Goal: Information Seeking & Learning: Learn about a topic

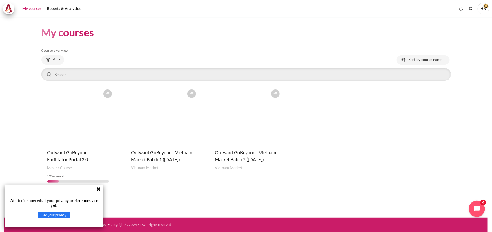
click at [267, 117] on figure "Content" at bounding box center [246, 116] width 74 height 58
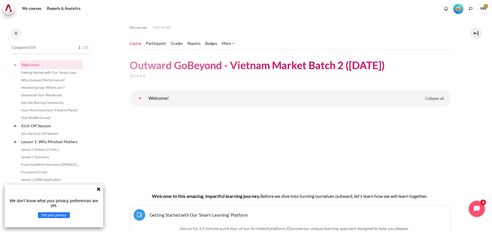
click at [460, 7] on img "Level #1" at bounding box center [458, 9] width 10 height 10
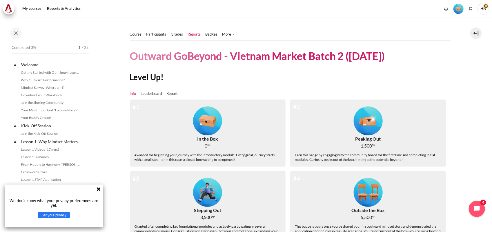
click at [192, 34] on link "Reports" at bounding box center [194, 35] width 13 height 6
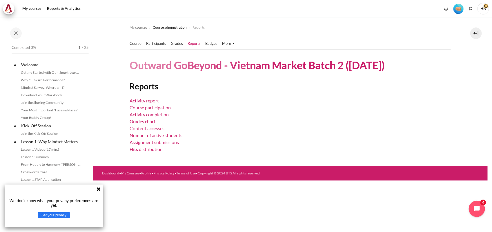
click at [149, 128] on link "Content accesses" at bounding box center [147, 129] width 35 height 6
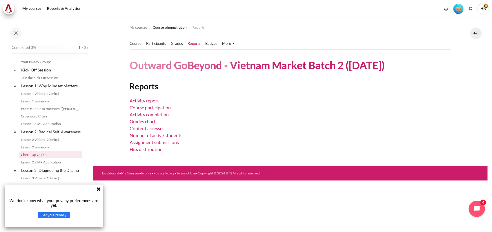
scroll to position [72, 0]
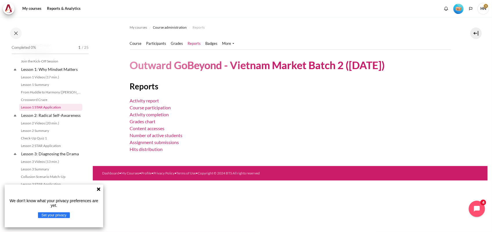
click at [50, 107] on link "Lesson 1 STAR Application" at bounding box center [50, 107] width 63 height 7
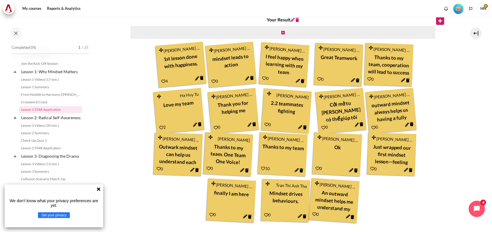
scroll to position [86, 0]
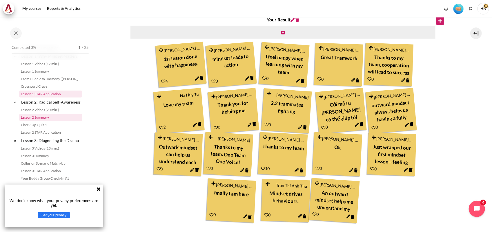
click at [40, 121] on link "Lesson 2 Summary" at bounding box center [50, 117] width 63 height 7
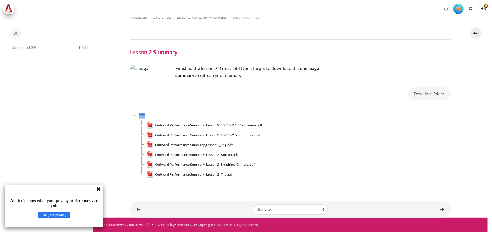
scroll to position [79, 0]
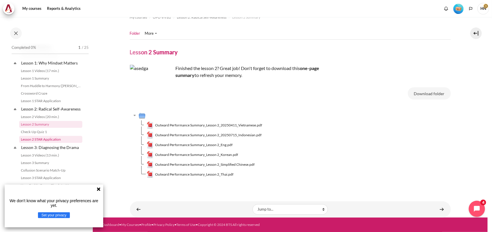
click at [53, 143] on link "Lesson 2 STAR Application" at bounding box center [50, 139] width 63 height 7
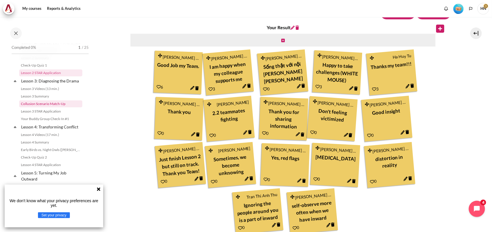
scroll to position [167, 0]
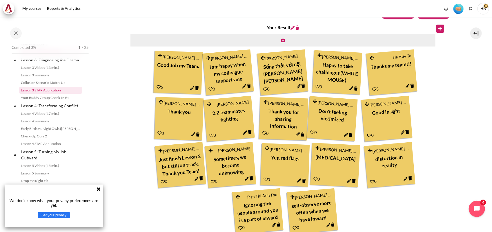
click at [52, 94] on link "Lesson 3 STAR Application" at bounding box center [50, 90] width 63 height 7
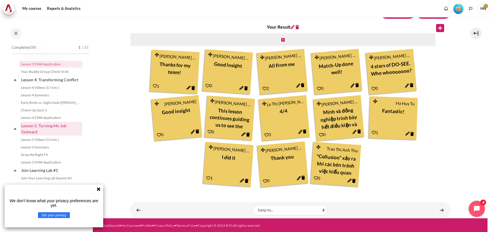
scroll to position [205, 0]
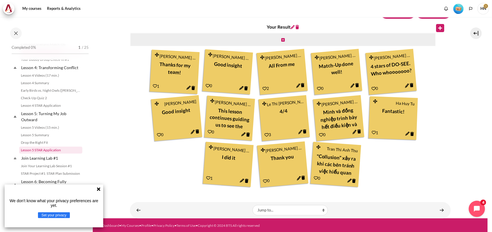
click at [46, 154] on link "Lesson 5 STAR Application" at bounding box center [50, 150] width 63 height 7
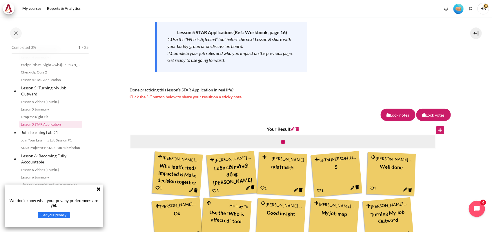
scroll to position [208, 0]
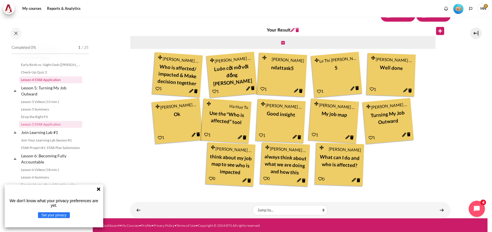
click at [47, 83] on link "Lesson 4 STAR Application" at bounding box center [50, 79] width 63 height 7
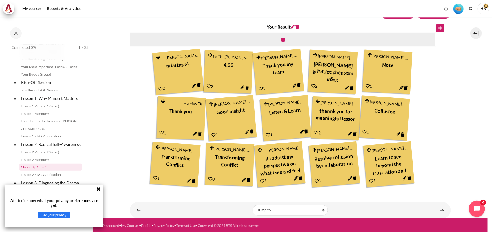
scroll to position [41, 0]
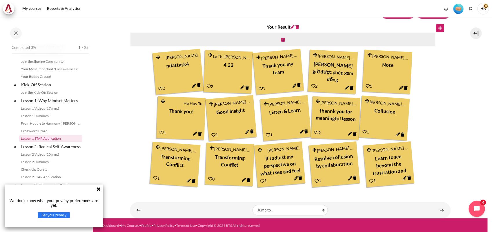
click at [40, 139] on link "Lesson 1 STAR Application" at bounding box center [50, 138] width 63 height 7
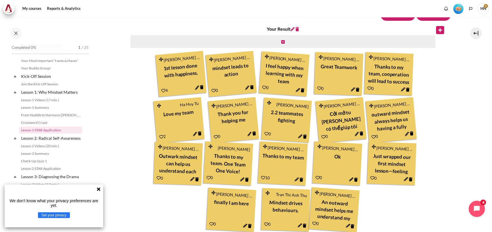
scroll to position [290, 0]
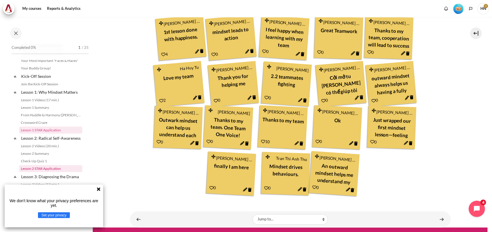
click at [41, 172] on link "Lesson 2 STAR Application" at bounding box center [50, 168] width 63 height 7
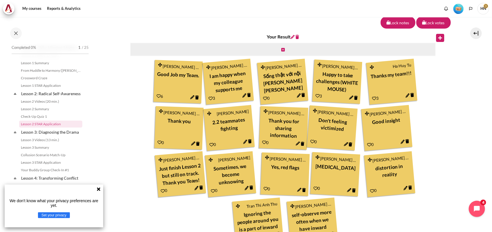
scroll to position [192, 0]
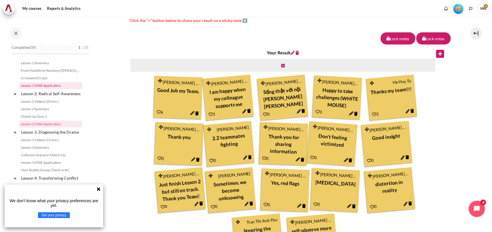
click at [48, 83] on link "Lesson 1 STAR Application" at bounding box center [50, 85] width 63 height 7
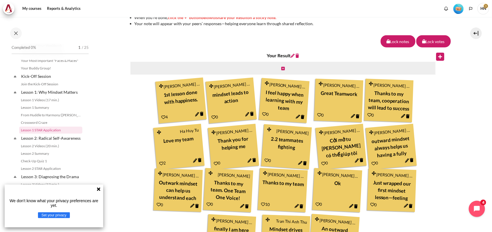
scroll to position [263, 0]
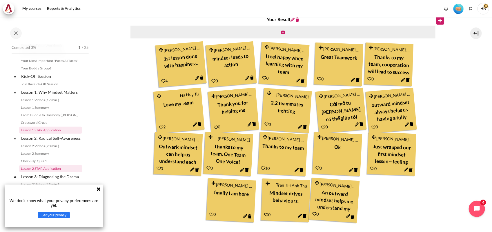
click at [38, 172] on link "Lesson 2 STAR Application" at bounding box center [50, 168] width 63 height 7
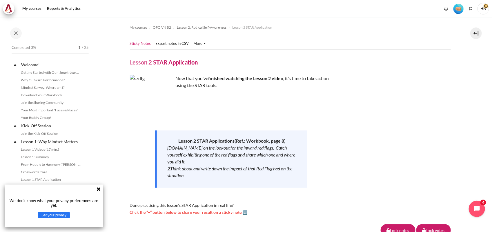
click at [458, 10] on img "Level #1" at bounding box center [458, 9] width 10 height 10
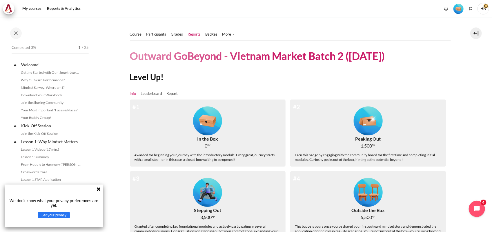
click at [191, 33] on link "Reports" at bounding box center [194, 35] width 13 height 6
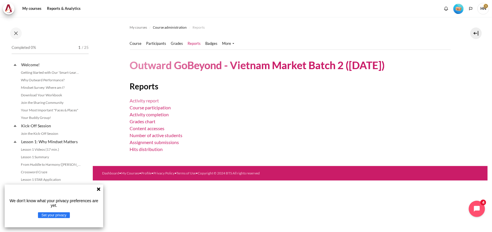
click at [148, 101] on link "Activity report" at bounding box center [144, 101] width 29 height 6
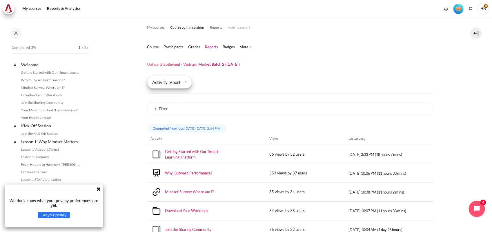
click at [180, 80] on div "Activity report" at bounding box center [169, 82] width 45 height 13
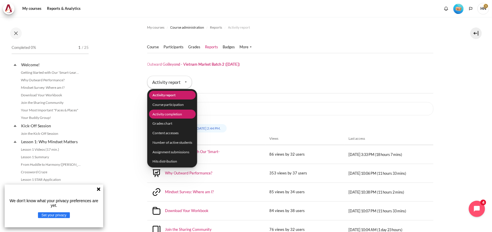
click at [180, 114] on li "Activity completion" at bounding box center [172, 114] width 47 height 9
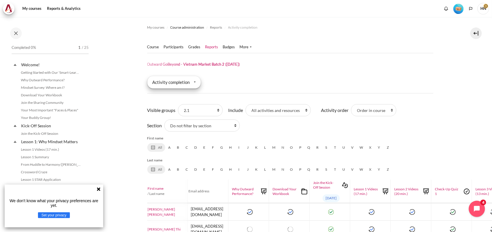
click at [197, 82] on div "Activity completion" at bounding box center [174, 82] width 54 height 13
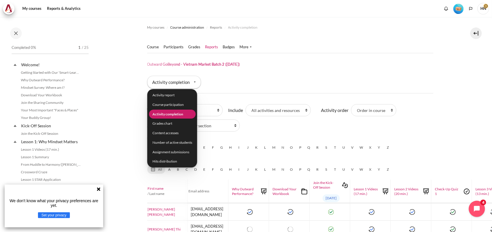
click at [460, 8] on img "Level #1" at bounding box center [458, 9] width 10 height 10
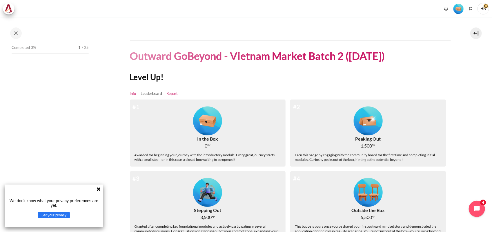
click at [173, 93] on link "Report" at bounding box center [172, 94] width 11 height 6
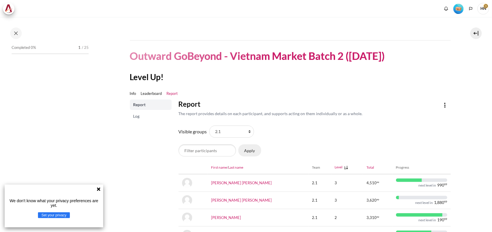
scroll to position [83, 0]
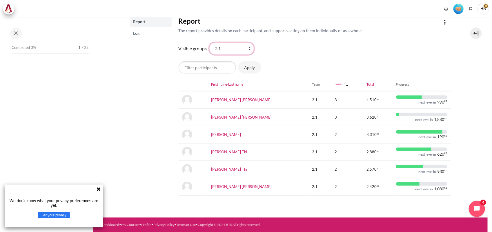
click at [251, 48] on select "All participants 2.1 2.2 2.3 2.4 2.5 2.6 2.7 2.8" at bounding box center [231, 49] width 45 height 12
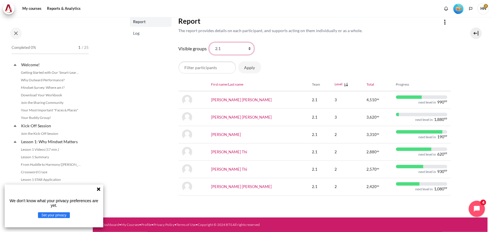
select select "0"
click at [209, 43] on select "All participants 2.1 2.2 2.3 2.4 2.5 2.6 2.7 2.8" at bounding box center [231, 49] width 45 height 12
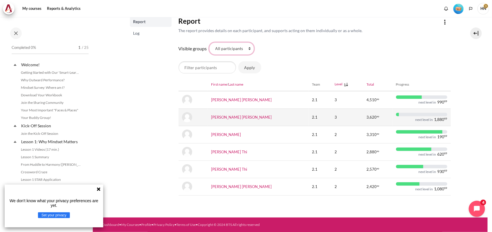
scroll to position [0, 0]
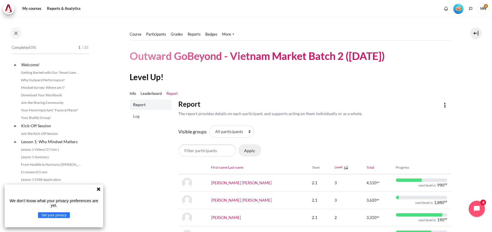
click at [248, 148] on button "Apply" at bounding box center [249, 151] width 23 height 12
click at [246, 131] on select "All participants 2.1 2.2 2.3 2.4 2.5 2.6 2.7 2.8" at bounding box center [231, 132] width 45 height 12
select select "0"
click at [209, 126] on select "All participants 2.1 2.2 2.3 2.4 2.5 2.6 2.7 2.8" at bounding box center [231, 132] width 45 height 12
click at [249, 150] on button "Apply" at bounding box center [249, 151] width 23 height 12
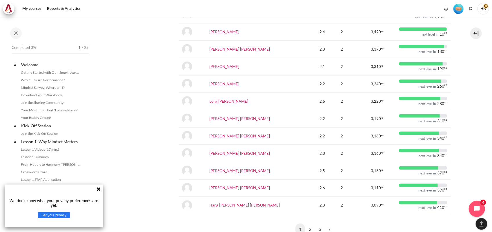
scroll to position [362, 0]
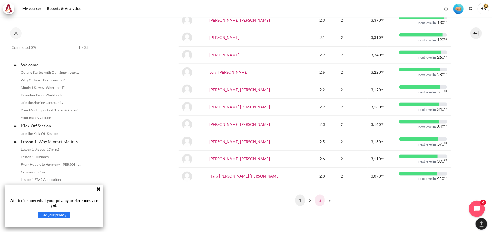
click at [320, 202] on link "3" at bounding box center [320, 201] width 10 height 12
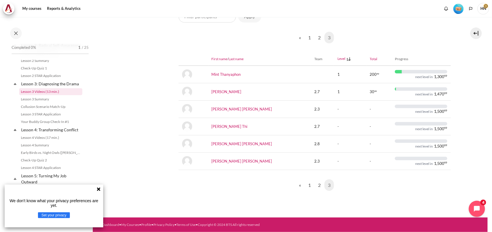
scroll to position [145, 0]
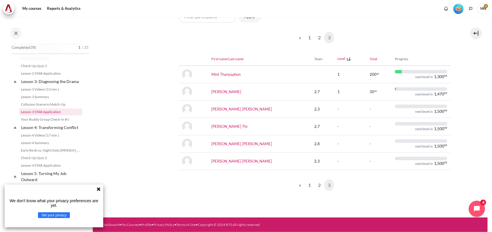
click at [48, 115] on link "Lesson 3 STAR Application" at bounding box center [50, 112] width 63 height 7
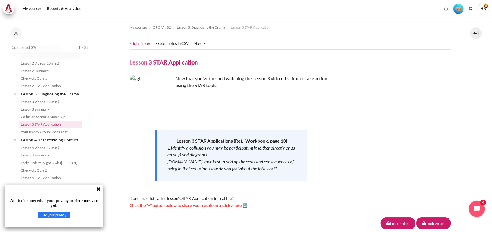
click at [416, 91] on div "Now that you’ve finished watching the Lesson 3 video, it’s time to take action …" at bounding box center [290, 142] width 321 height 134
